Goal: Task Accomplishment & Management: Manage account settings

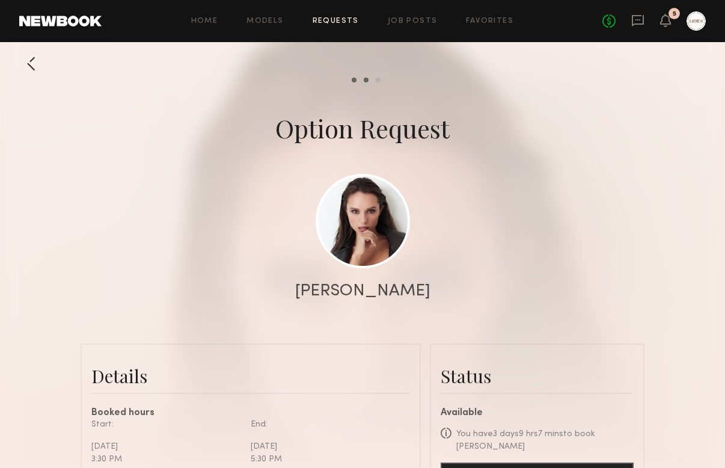
click at [108, 33] on header "Home Models Requests Job Posts Favorites Sign Out No fees up to $5,000 5" at bounding box center [362, 21] width 725 height 42
click at [93, 28] on header "Home Models Requests Job Posts Favorites Sign Out No fees up to $5,000 5" at bounding box center [362, 21] width 725 height 42
click at [88, 23] on link at bounding box center [60, 21] width 82 height 11
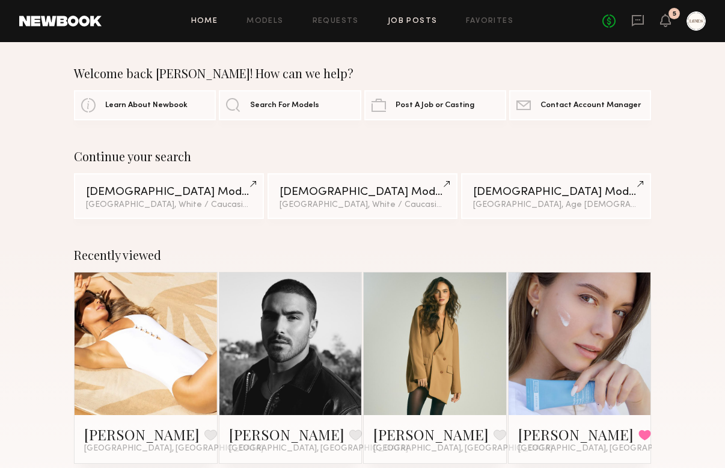
click at [407, 24] on link "Job Posts" at bounding box center [413, 21] width 50 height 8
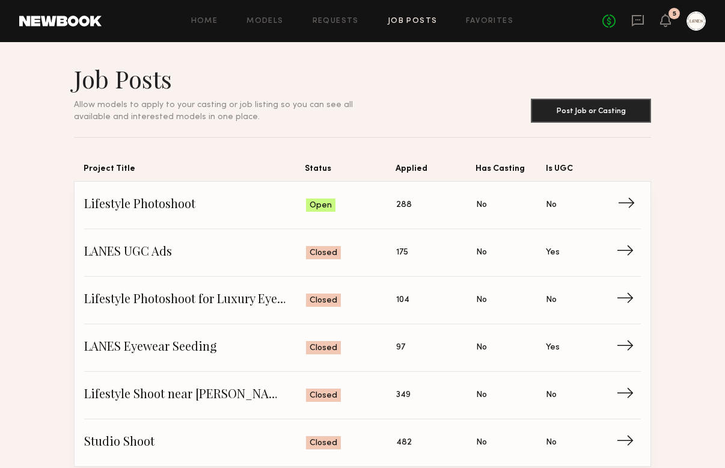
click at [212, 204] on span "Lifestyle Photoshoot" at bounding box center [195, 205] width 222 height 18
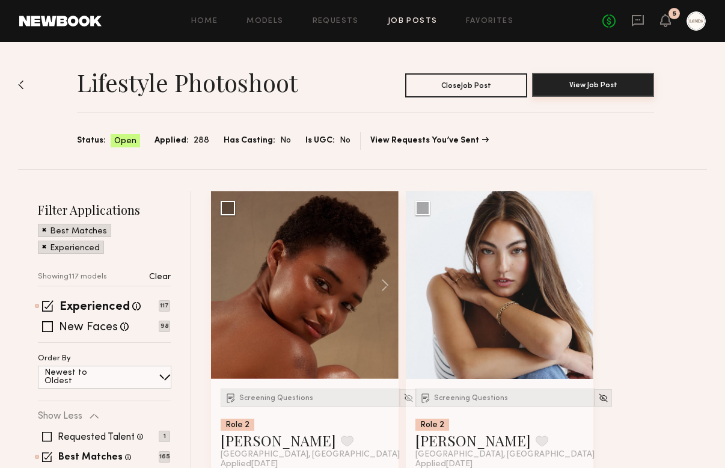
click at [599, 87] on button "View Job Post" at bounding box center [593, 85] width 122 height 24
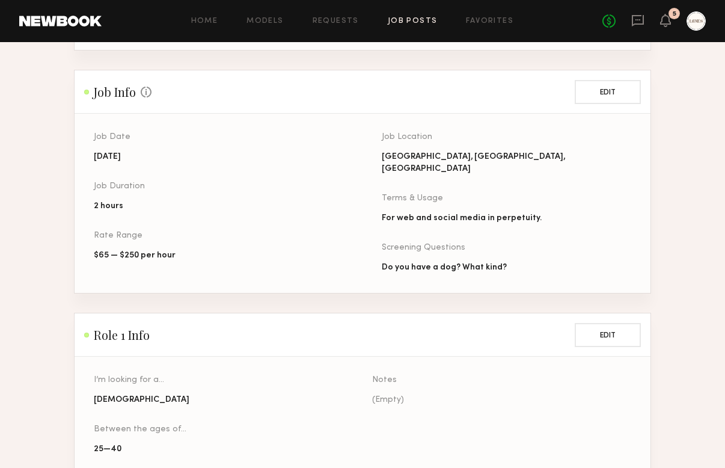
scroll to position [233, 0]
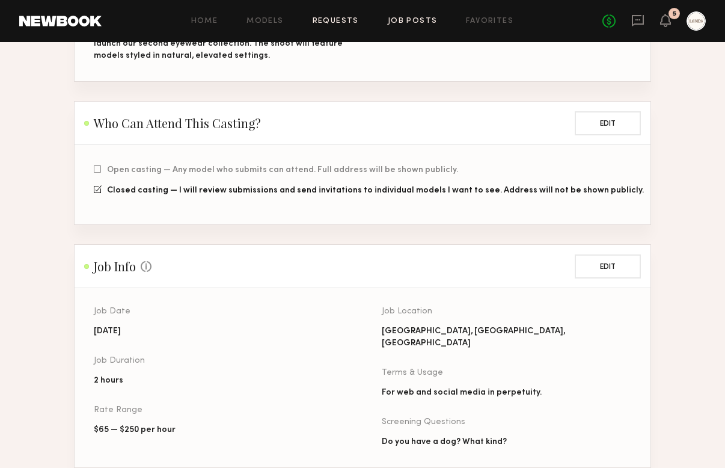
click at [346, 23] on link "Requests" at bounding box center [336, 21] width 46 height 8
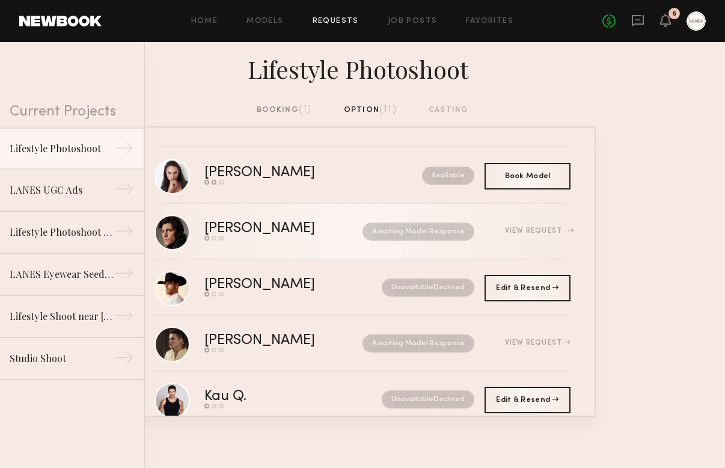
scroll to position [367, 0]
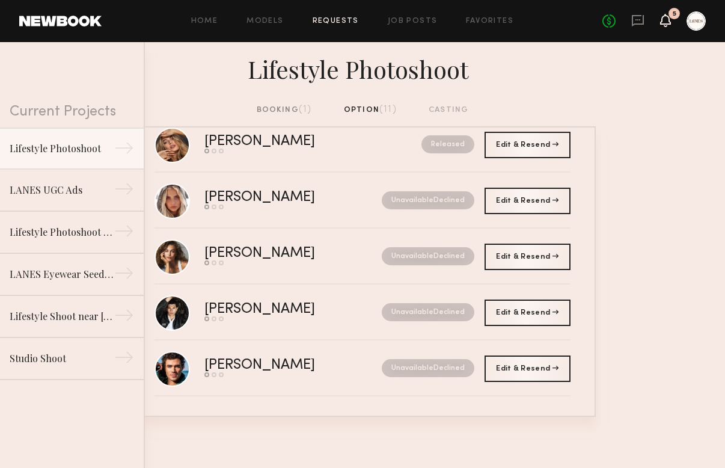
click at [666, 24] on icon at bounding box center [666, 20] width 10 height 8
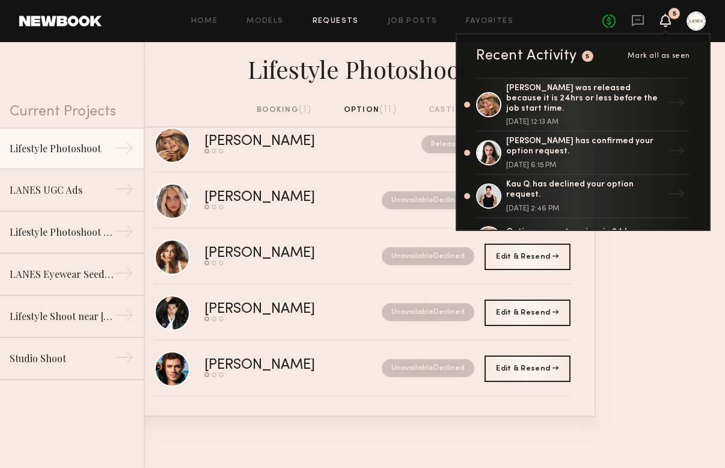
click at [229, 73] on div "Lifestyle Photoshoot" at bounding box center [362, 68] width 466 height 32
